Goal: Answer question/provide support: Share knowledge or assist other users

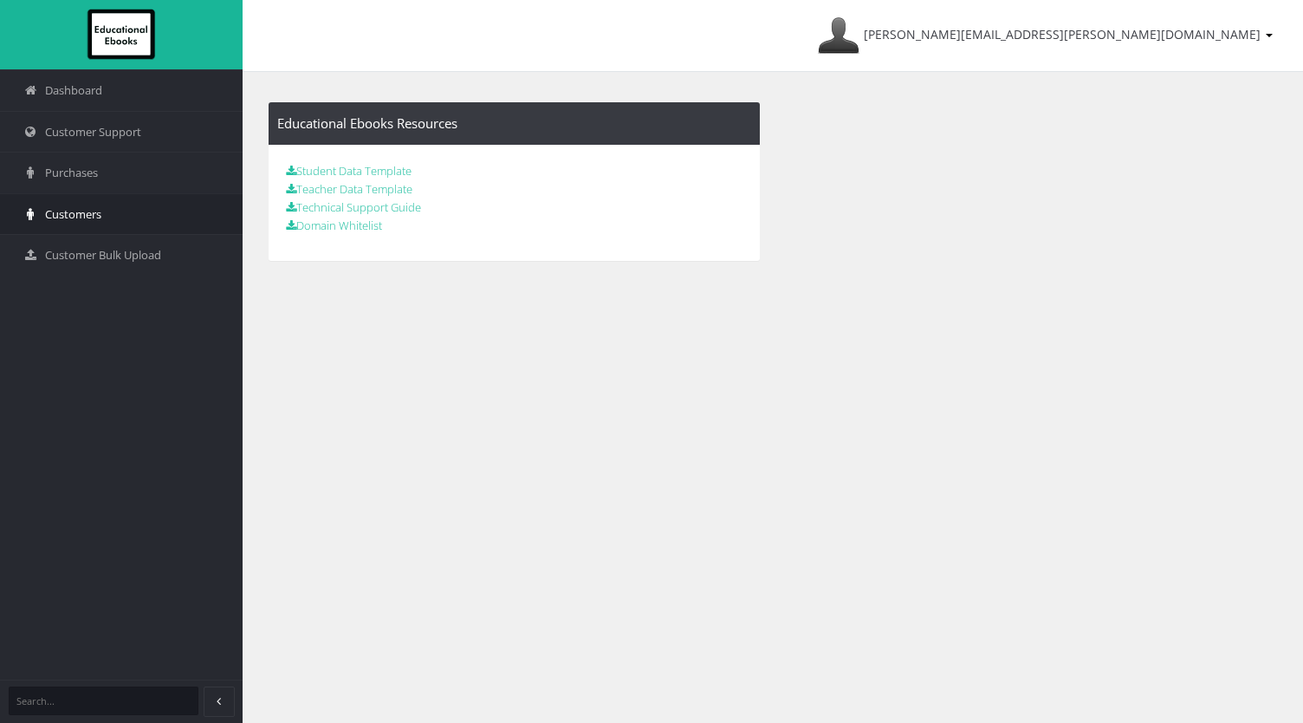
click at [136, 206] on link "Customers" at bounding box center [121, 214] width 243 height 42
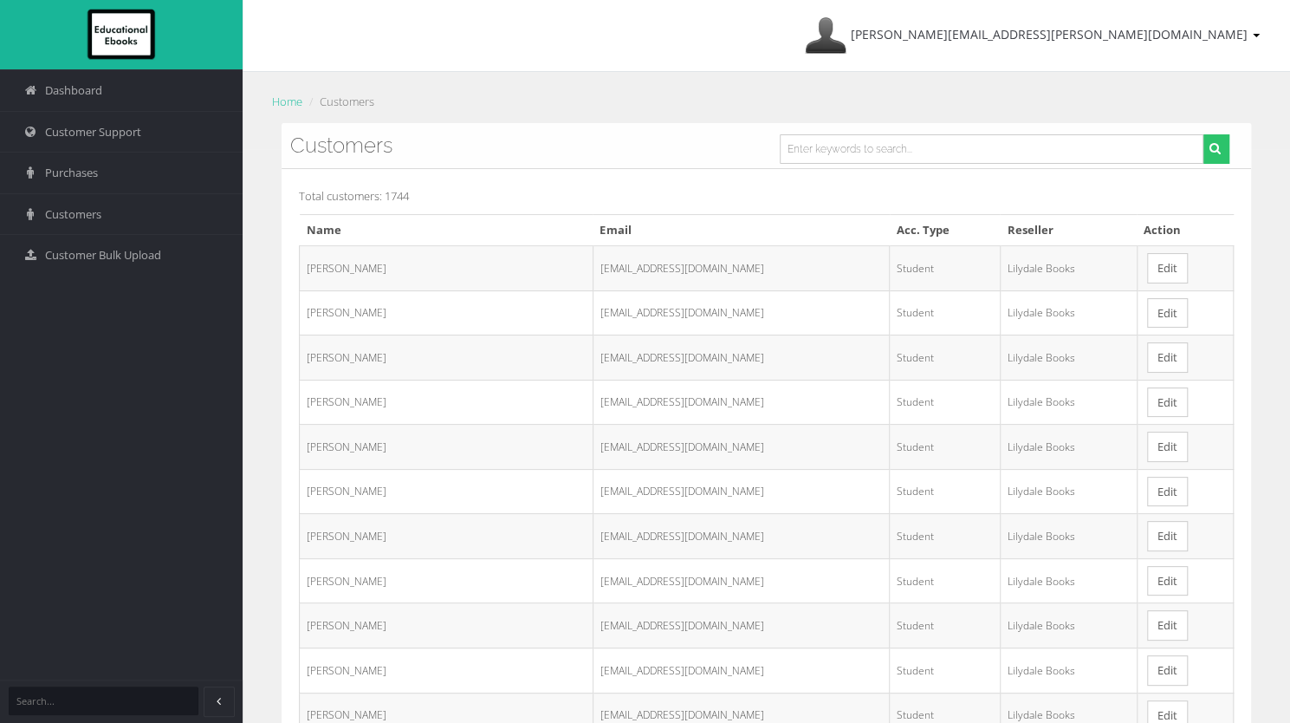
click at [1166, 268] on link "Edit" at bounding box center [1167, 268] width 41 height 30
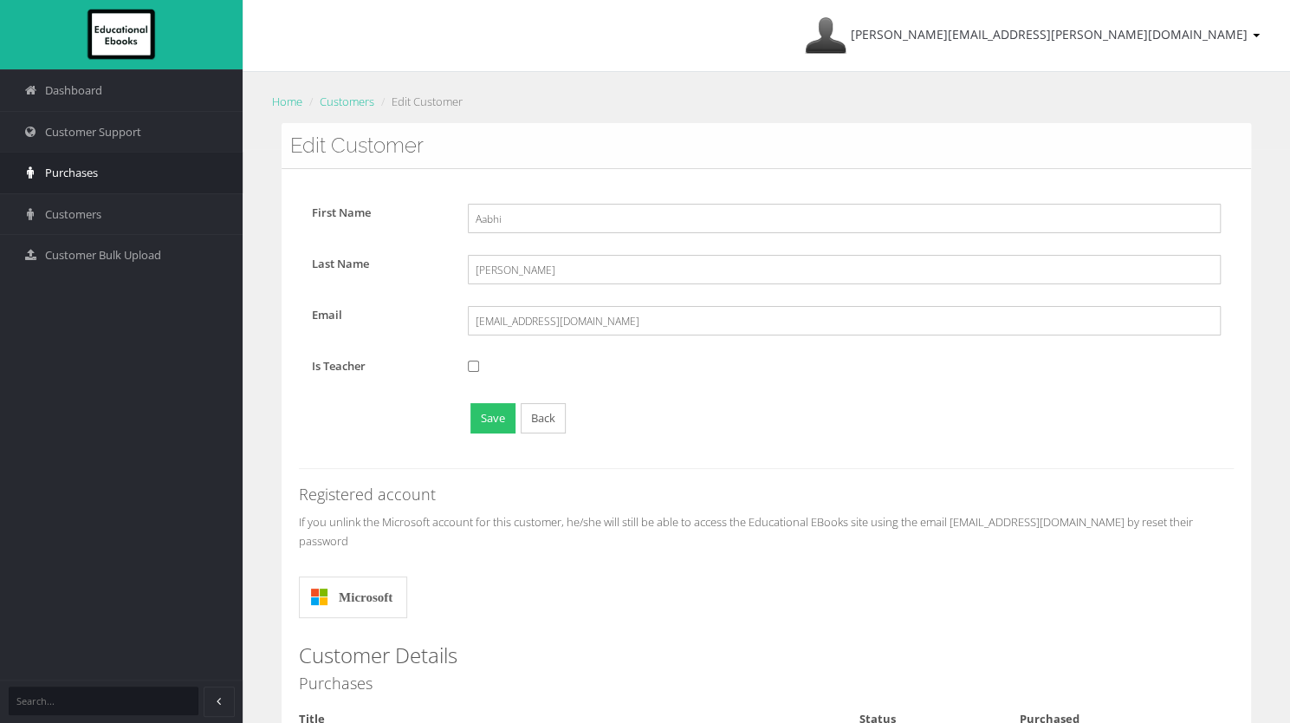
click at [126, 182] on link "Purchases" at bounding box center [121, 173] width 243 height 42
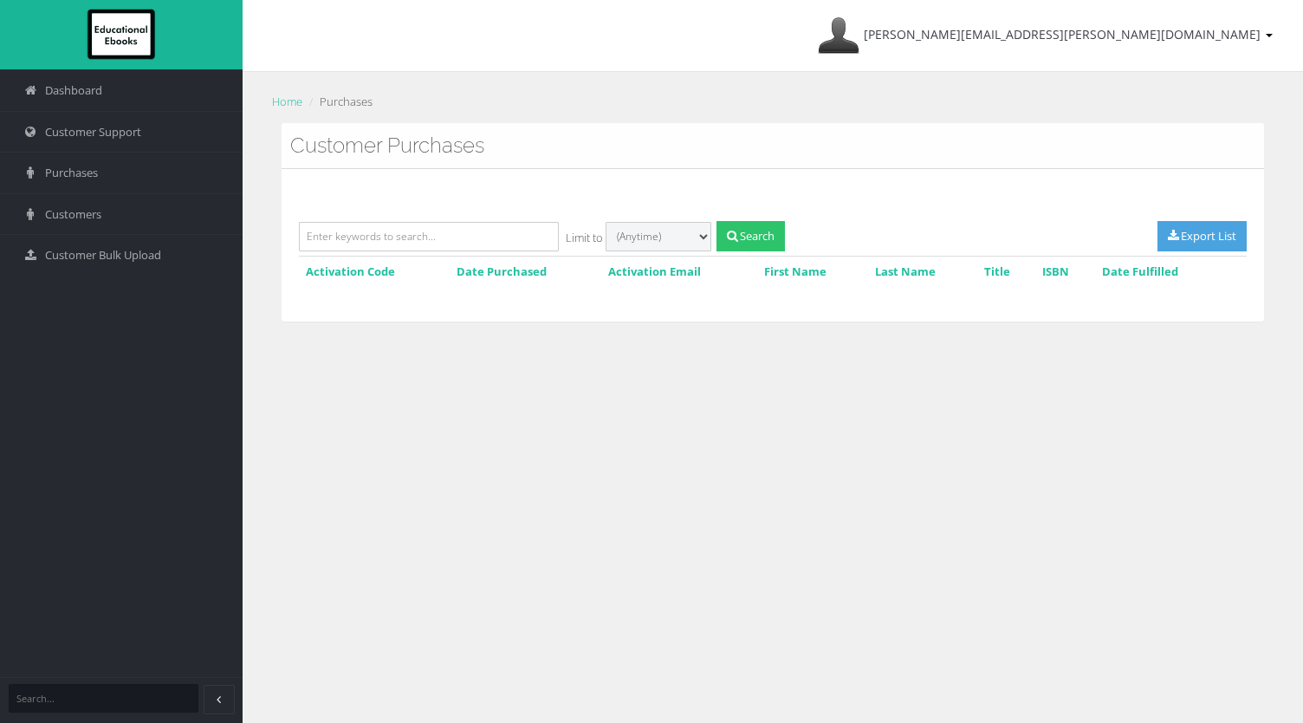
click at [658, 247] on select "Last 30 days Last 3 months Last 6 months Last 12 months Last 2 years (Anytime)" at bounding box center [659, 236] width 106 height 29
select select "183"
click at [606, 222] on select "Last 30 days Last 3 months Last 6 months Last 12 months Last 2 years (Anytime)" at bounding box center [659, 236] width 106 height 29
click at [740, 246] on button "Search" at bounding box center [750, 236] width 68 height 30
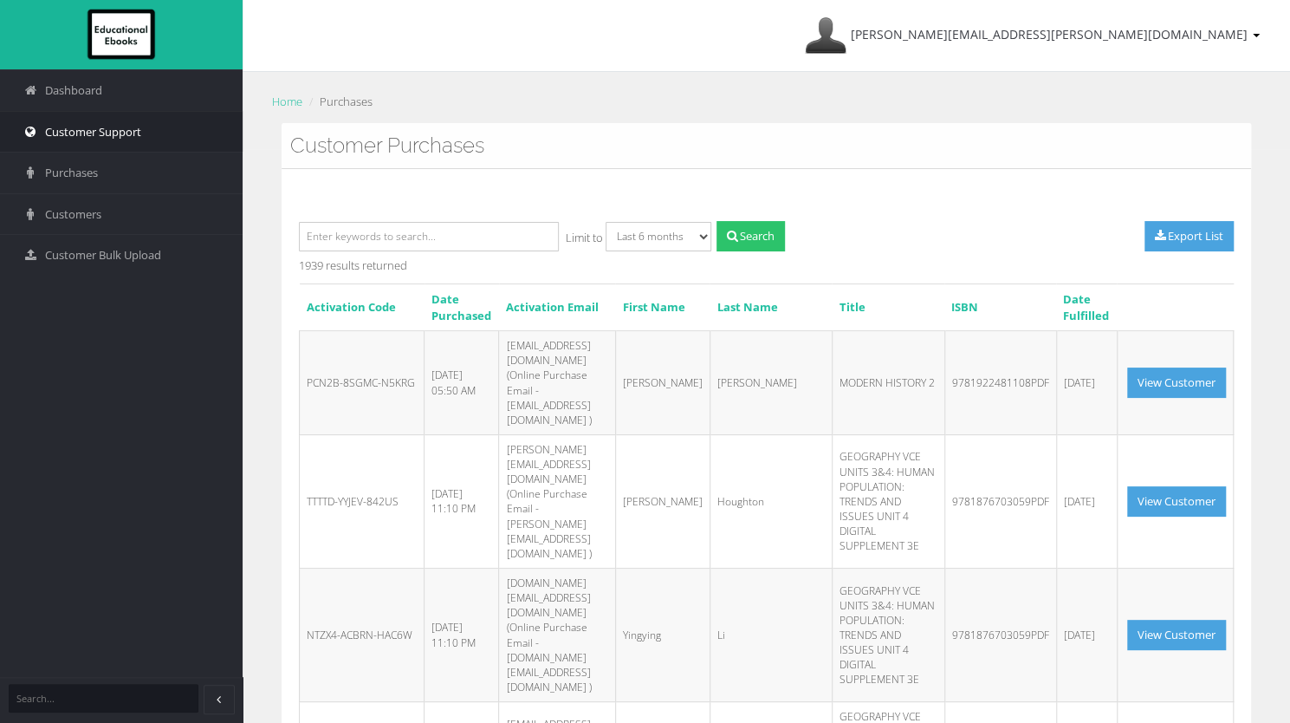
click at [165, 119] on link "Customer Support" at bounding box center [121, 132] width 243 height 42
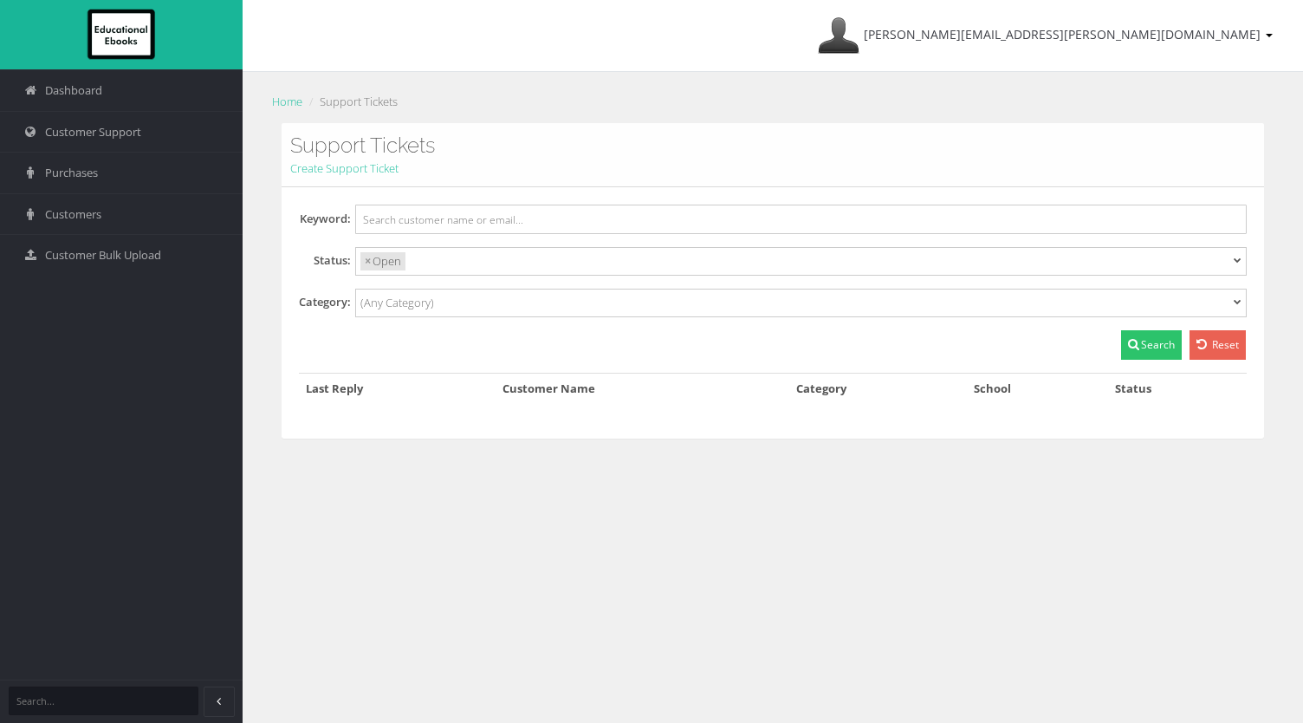
select select
click at [469, 265] on input "search" at bounding box center [471, 261] width 123 height 18
click at [513, 254] on input "search" at bounding box center [539, 261] width 123 height 18
click at [561, 258] on input "search" at bounding box center [602, 261] width 123 height 18
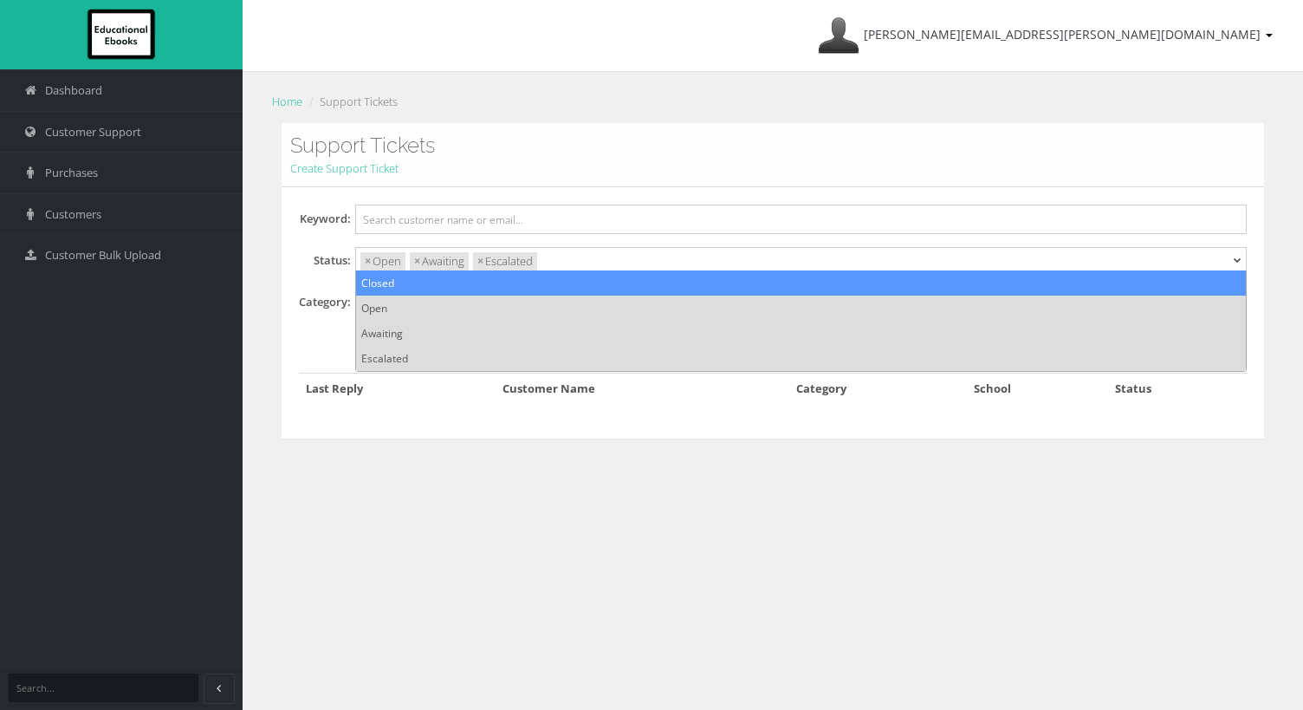
select select "Closed"
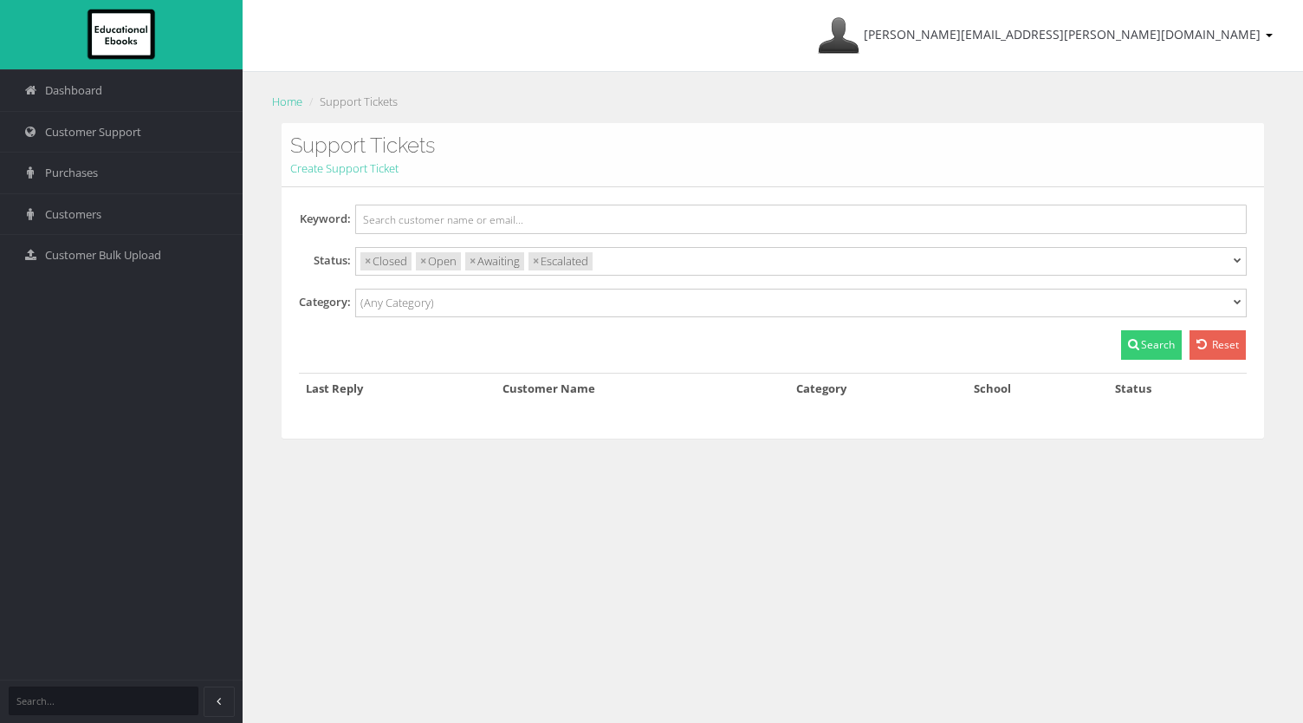
click at [1125, 347] on button "Search" at bounding box center [1151, 344] width 61 height 29
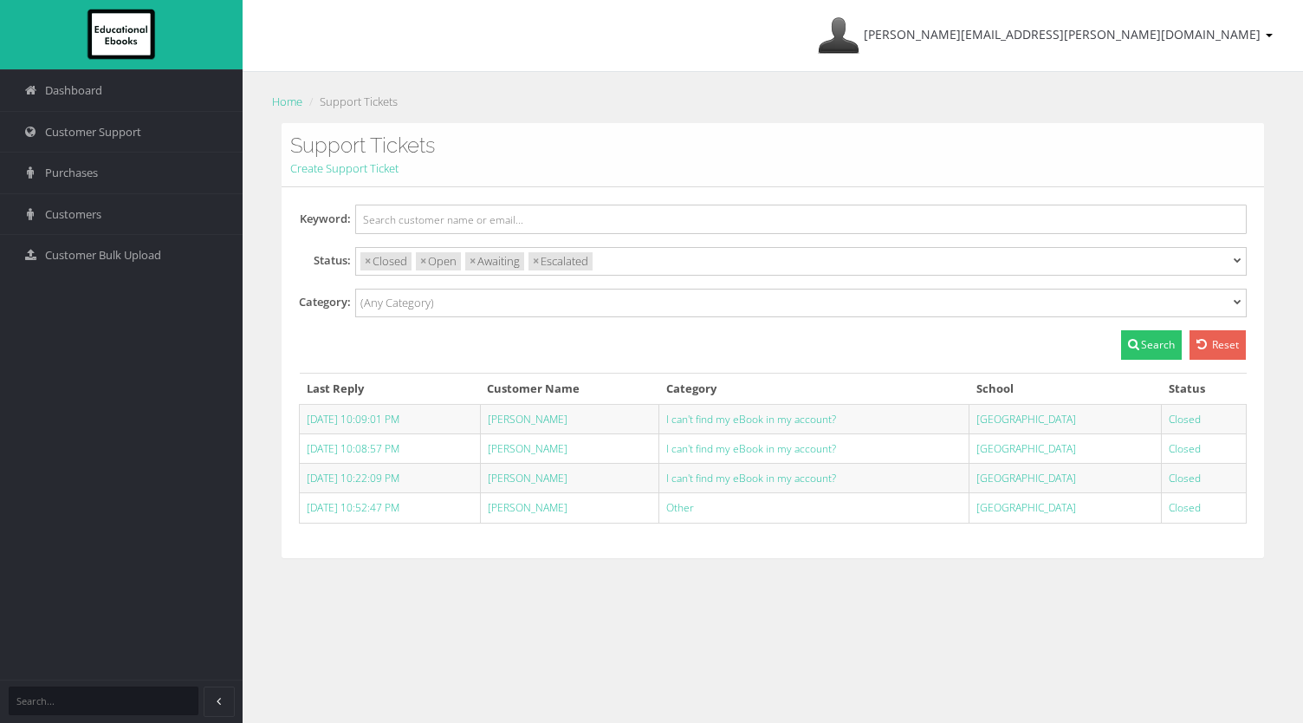
select select
